Goal: Information Seeking & Learning: Stay updated

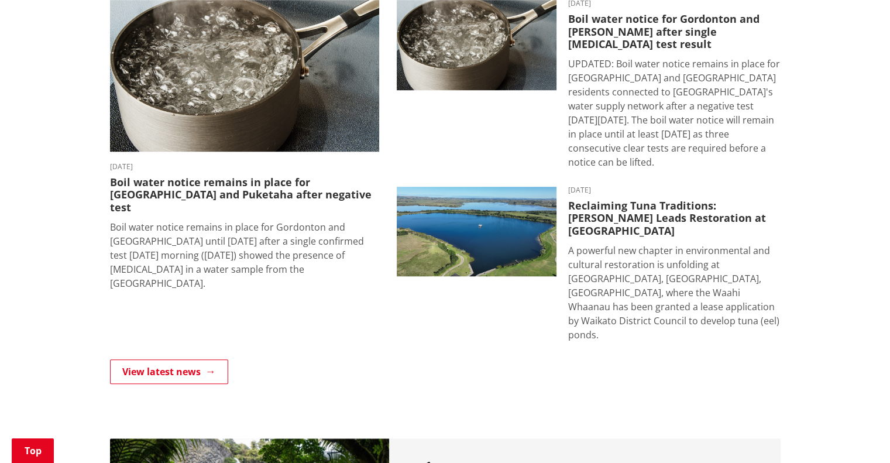
scroll to position [877, 0]
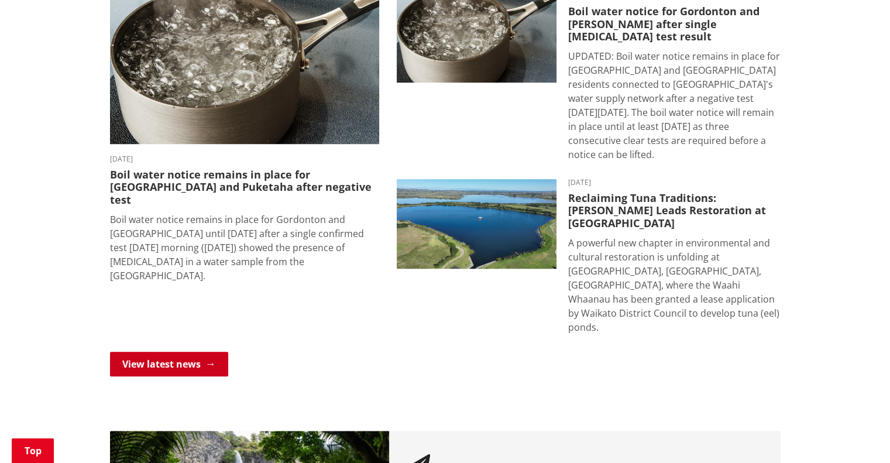
click at [159, 352] on link "View latest news" at bounding box center [169, 364] width 118 height 25
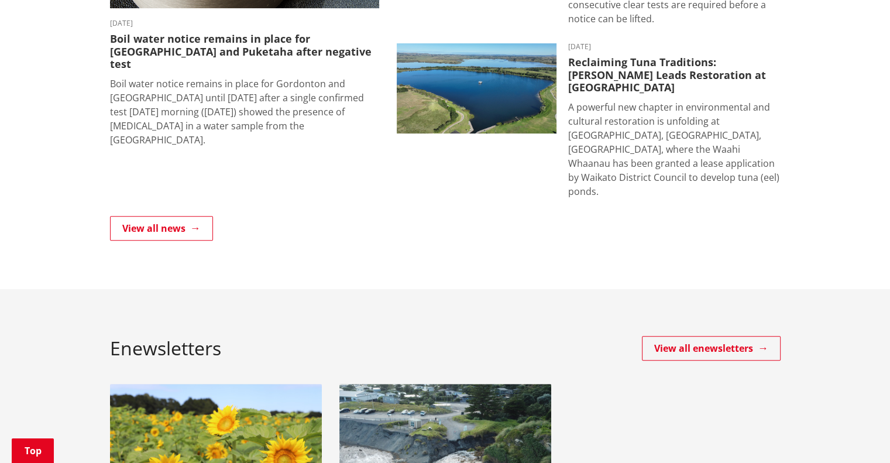
scroll to position [468, 0]
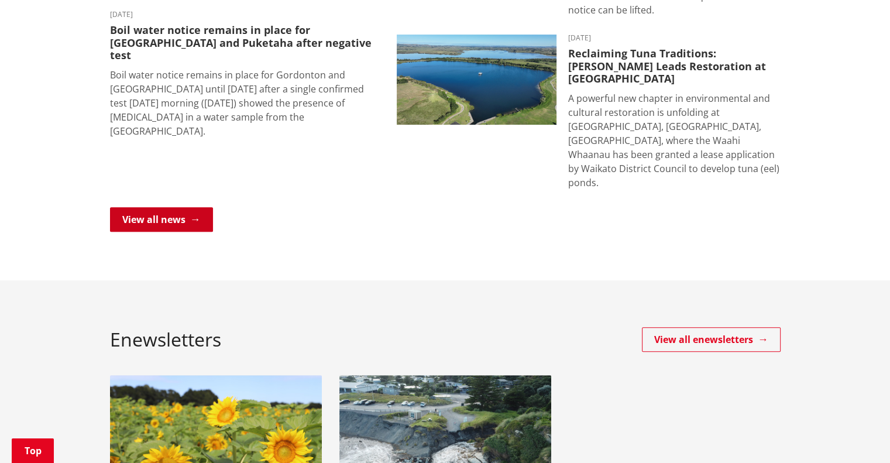
click at [154, 207] on link "View all news" at bounding box center [161, 219] width 103 height 25
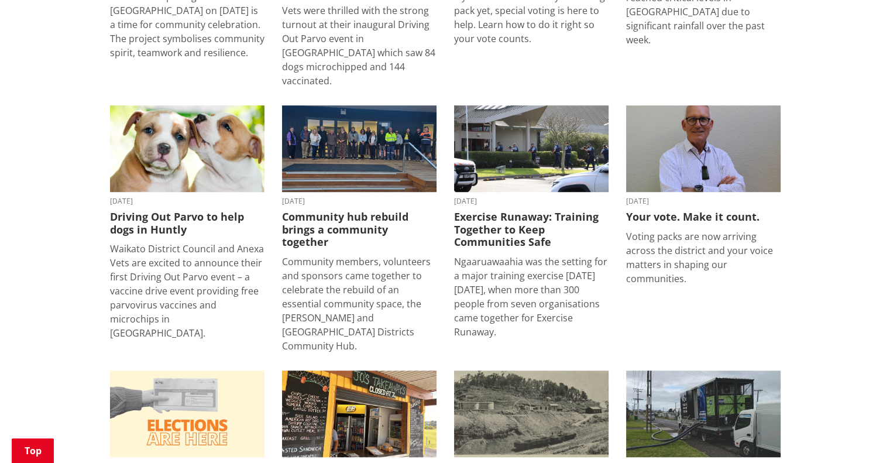
scroll to position [819, 0]
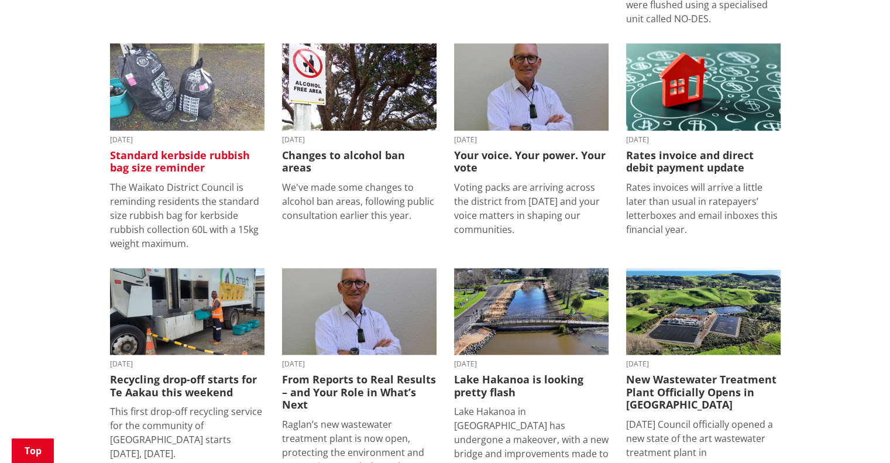
scroll to position [1404, 0]
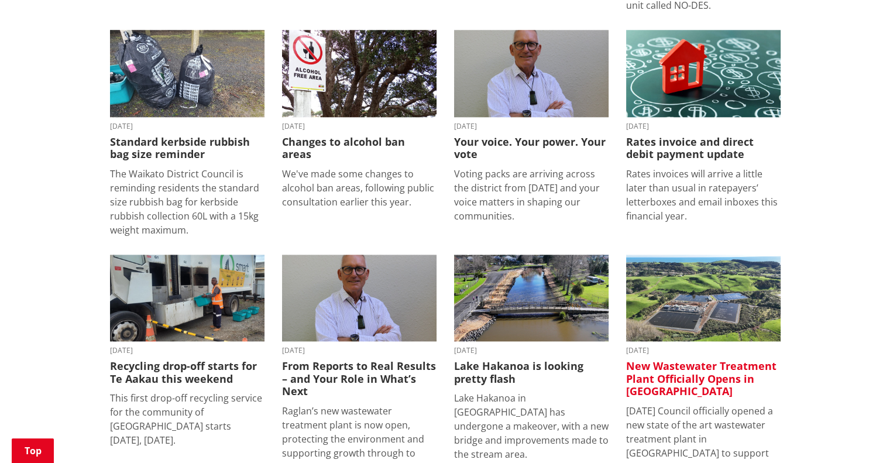
click at [741, 360] on h3 "New Wastewater Treatment Plant Officially Opens in [GEOGRAPHIC_DATA]" at bounding box center [703, 379] width 154 height 38
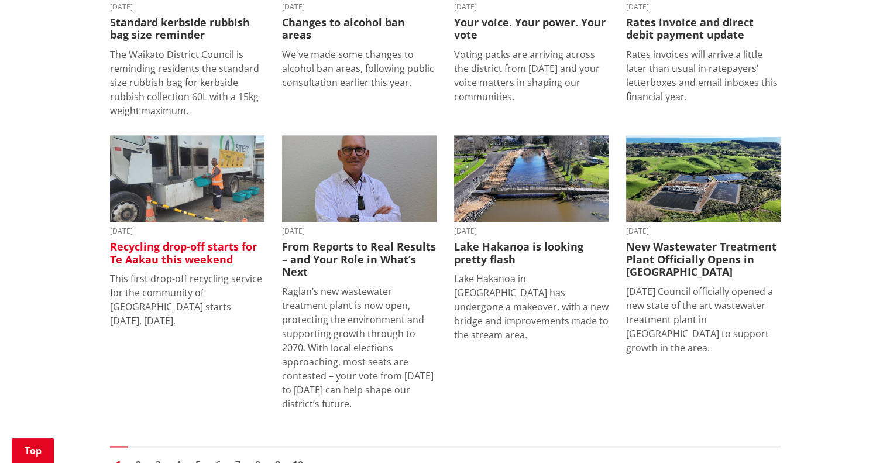
scroll to position [1581, 0]
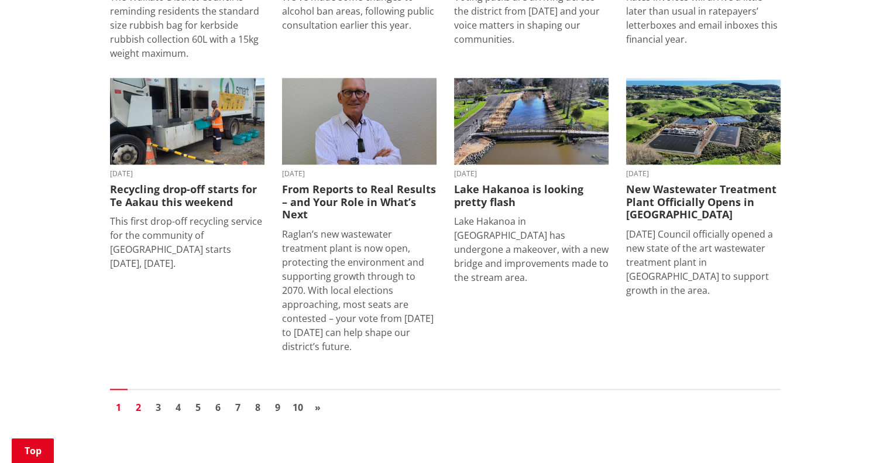
click at [141, 398] on link "2" at bounding box center [139, 407] width 18 height 18
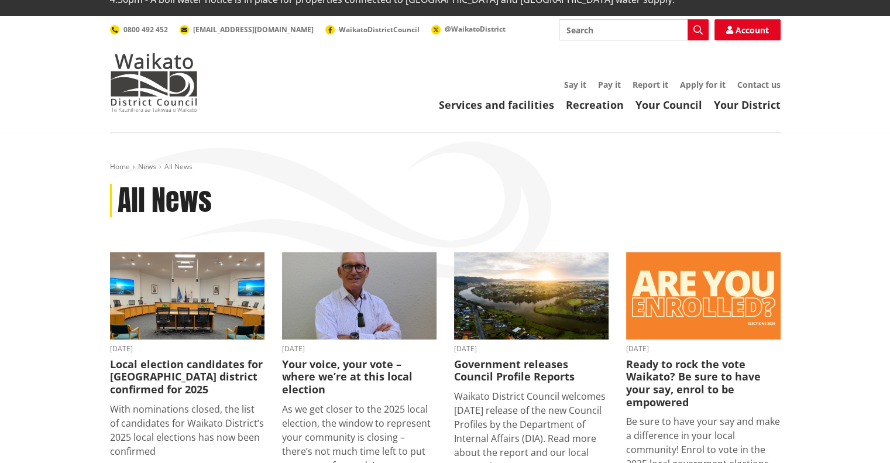
scroll to position [58, 0]
